Goal: Information Seeking & Learning: Compare options

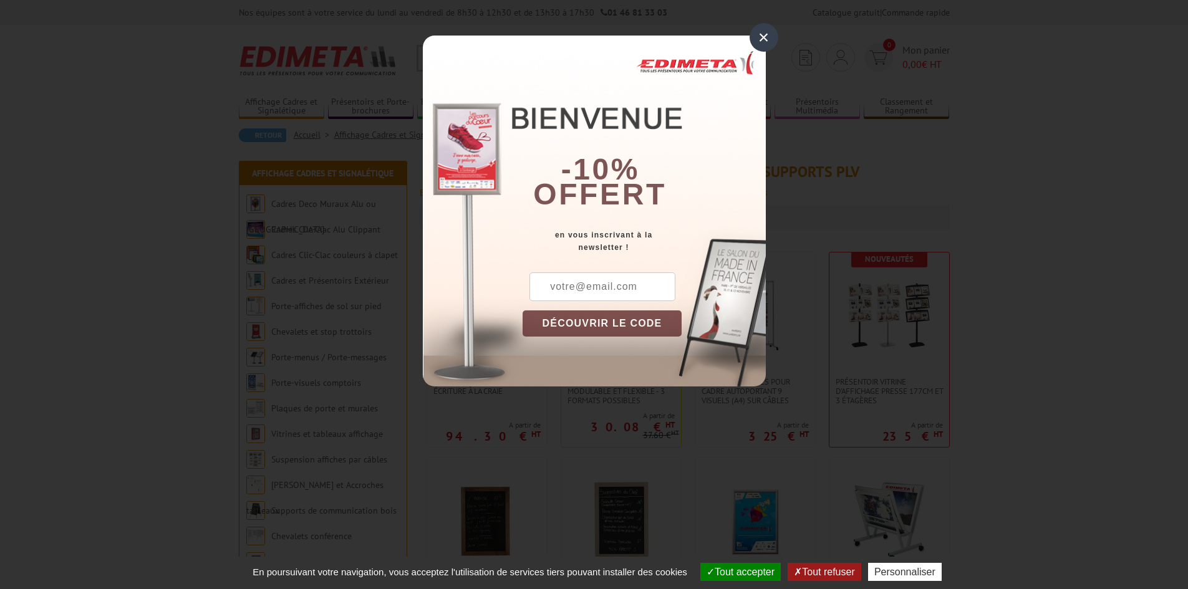
click at [761, 44] on div "×" at bounding box center [763, 37] width 29 height 29
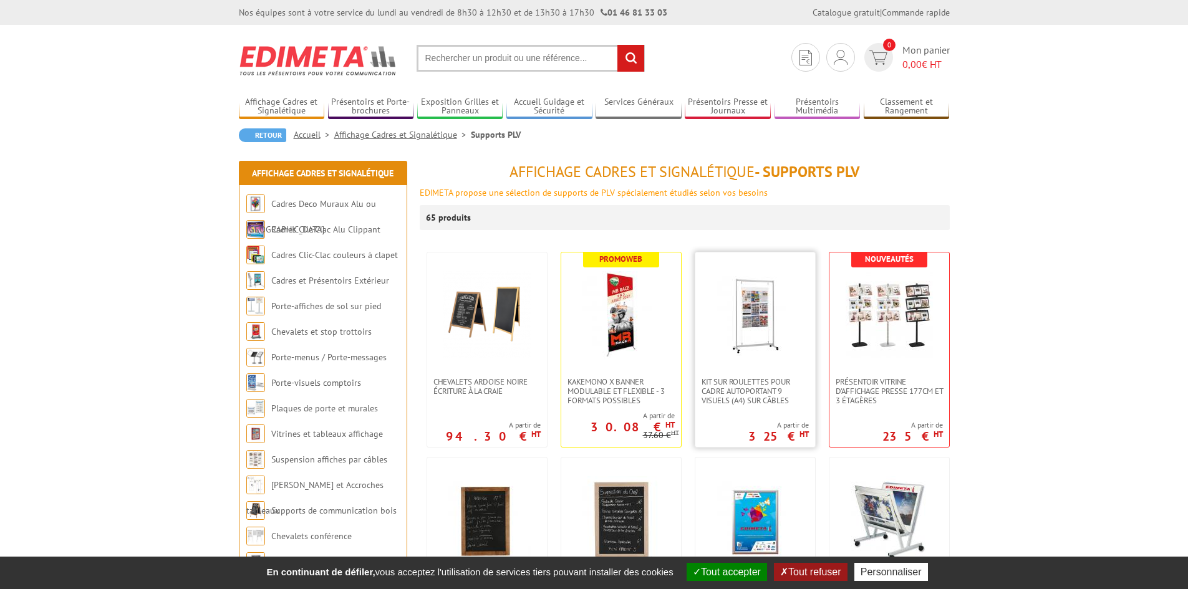
click at [765, 335] on img at bounding box center [754, 314] width 87 height 87
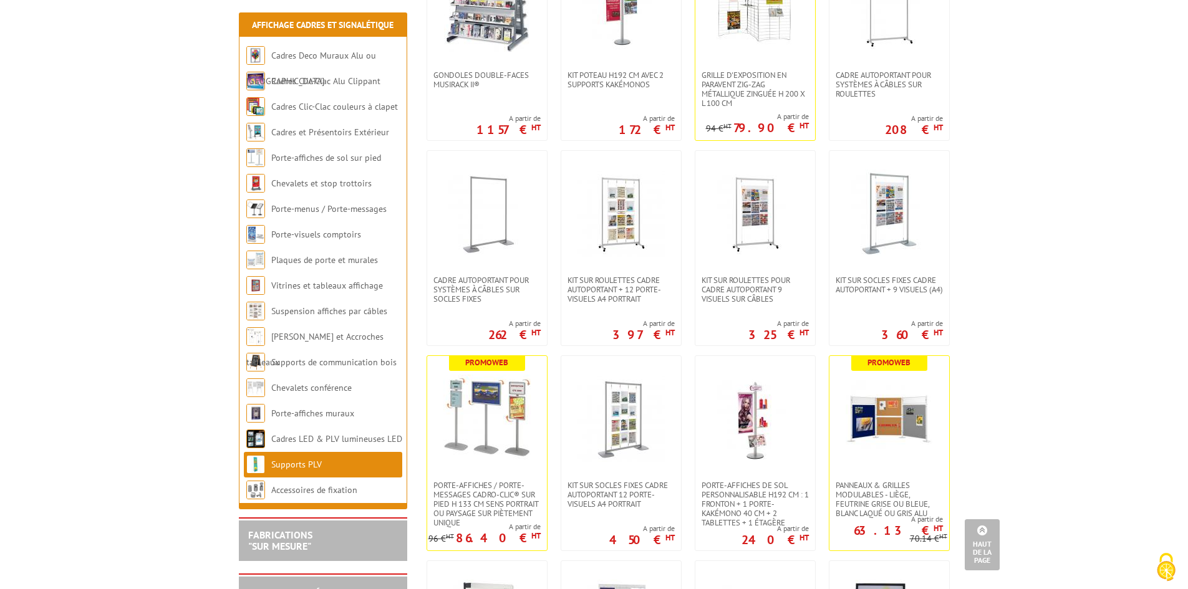
scroll to position [1371, 0]
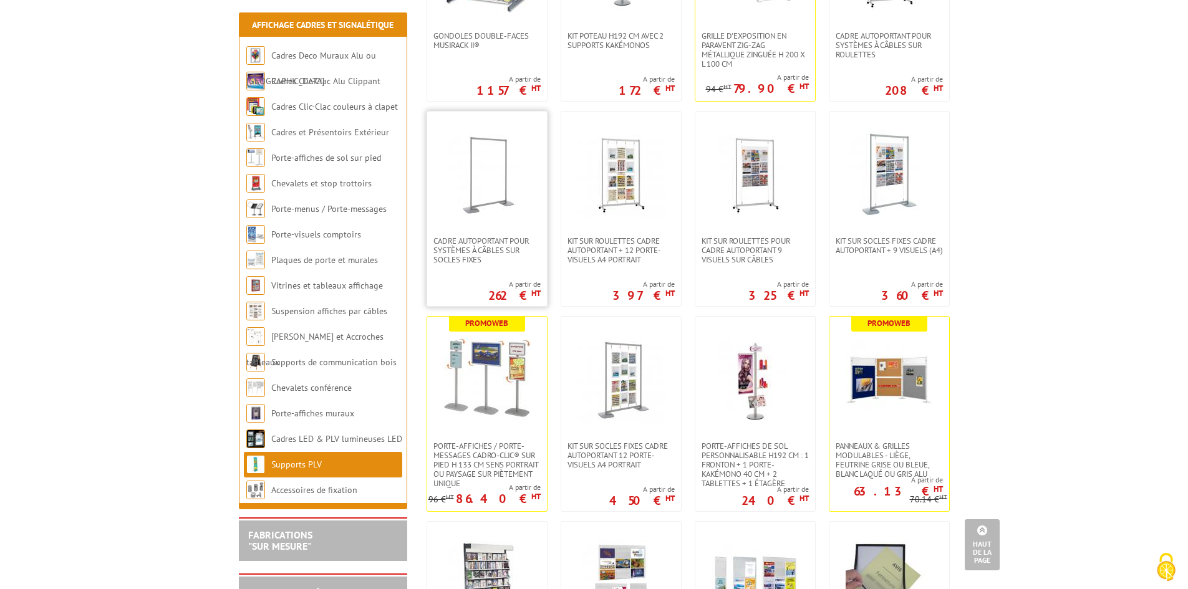
click at [470, 163] on img at bounding box center [486, 173] width 87 height 87
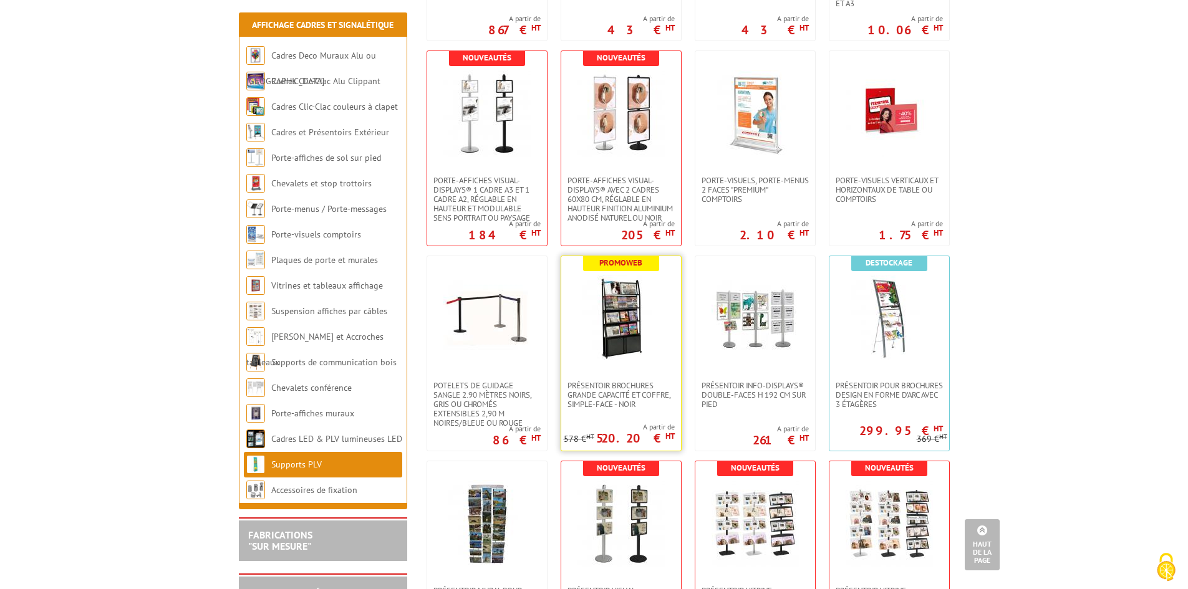
scroll to position [1995, 0]
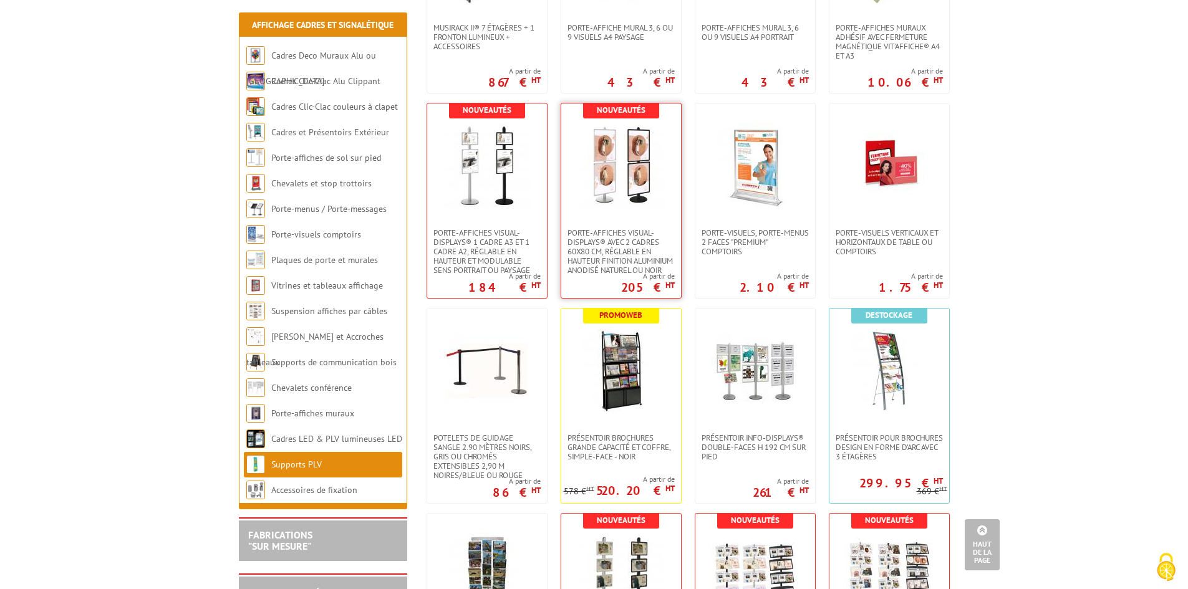
click at [620, 156] on img at bounding box center [620, 165] width 87 height 87
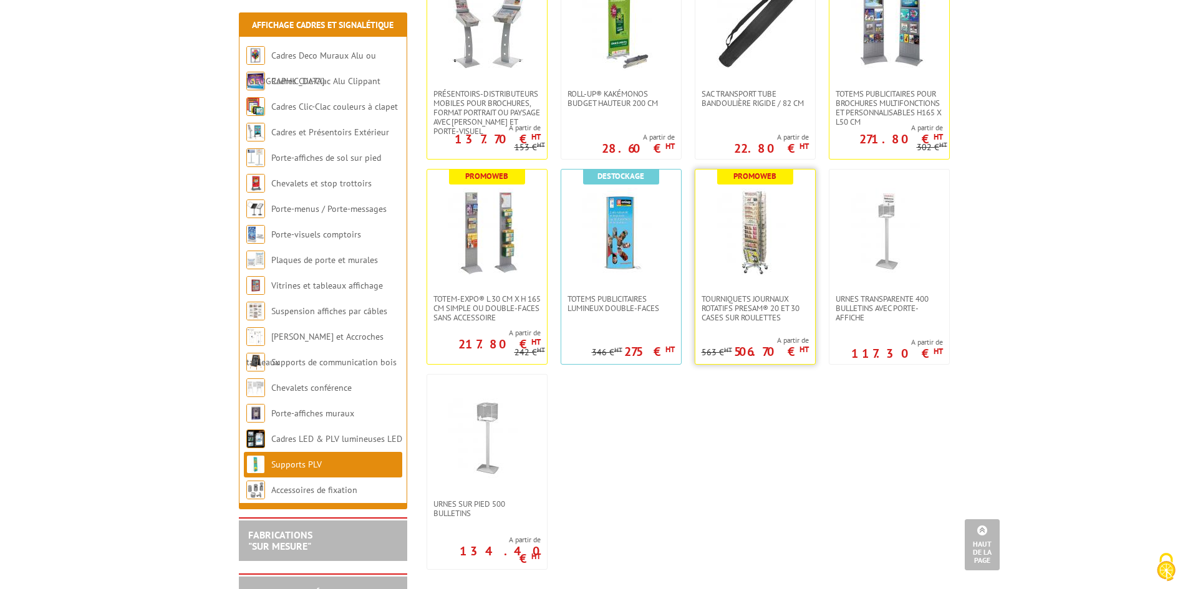
scroll to position [2996, 0]
